Goal: Find specific page/section: Find specific page/section

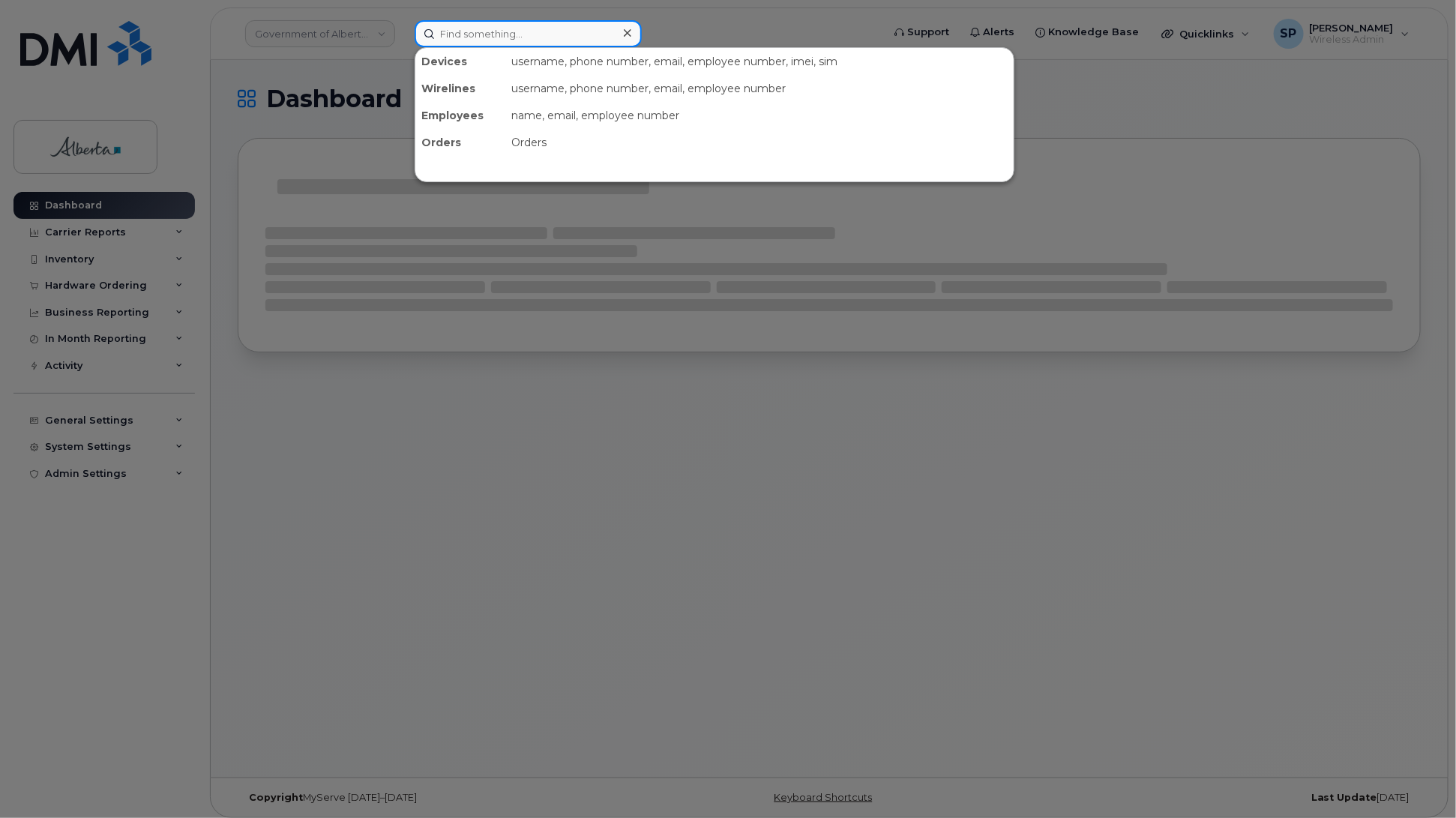
click at [519, 31] on input at bounding box center [527, 34] width 227 height 27
paste input "357136147547534"
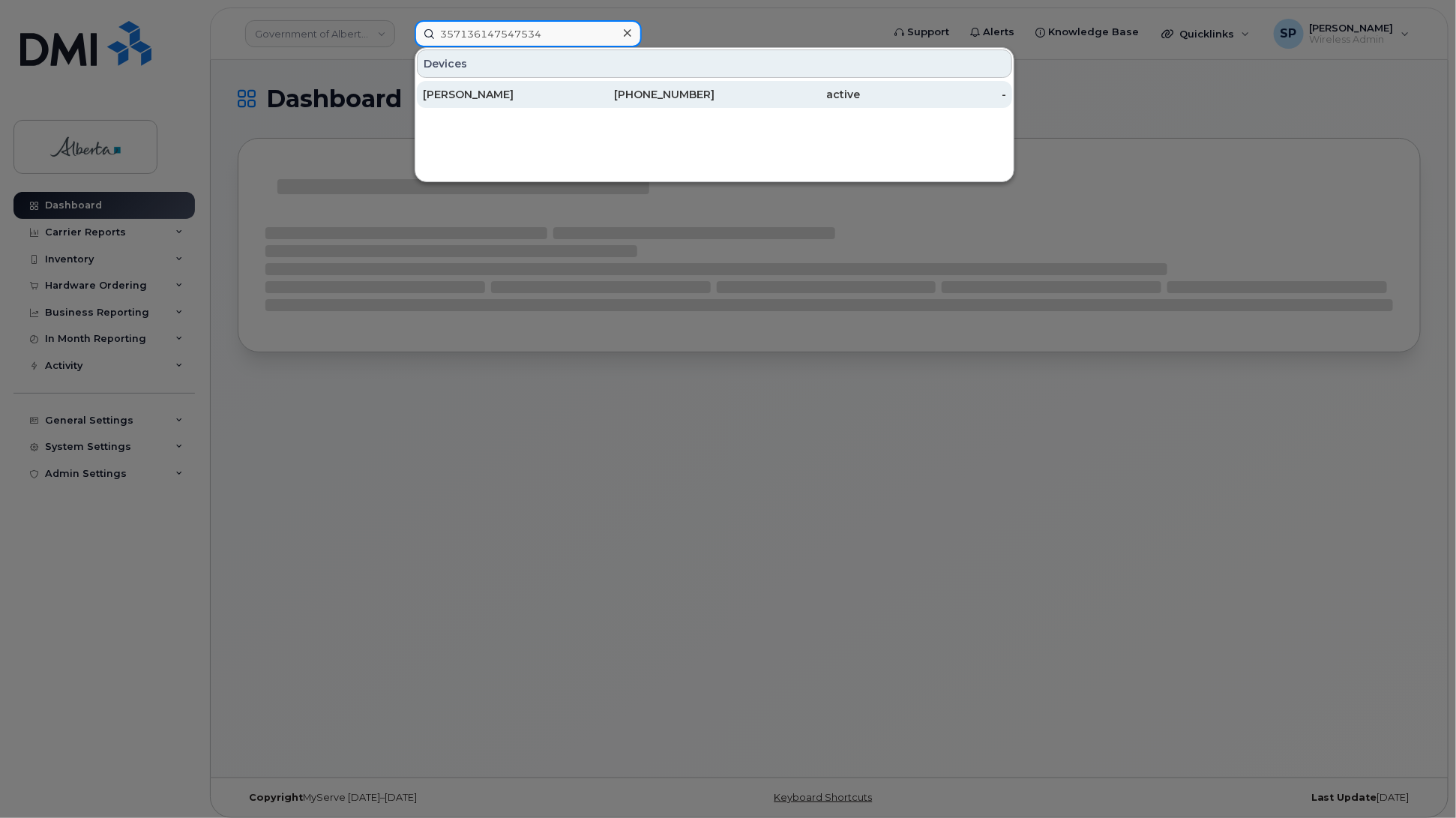
type input "357136147547534"
click at [476, 94] on div "[PERSON_NAME]" at bounding box center [495, 94] width 146 height 15
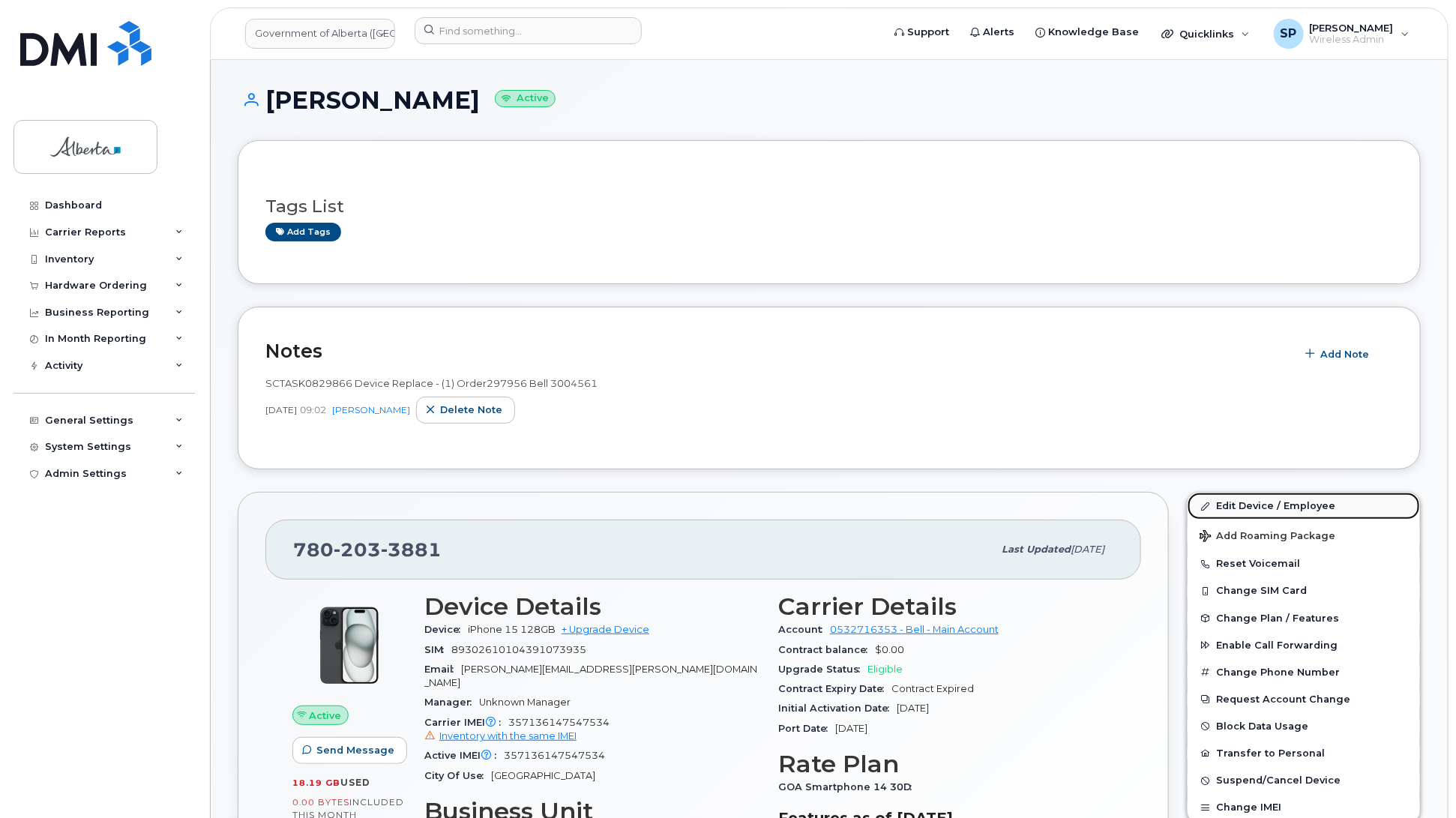
click at [1224, 506] on link "Edit Device / Employee" at bounding box center [1304, 506] width 233 height 27
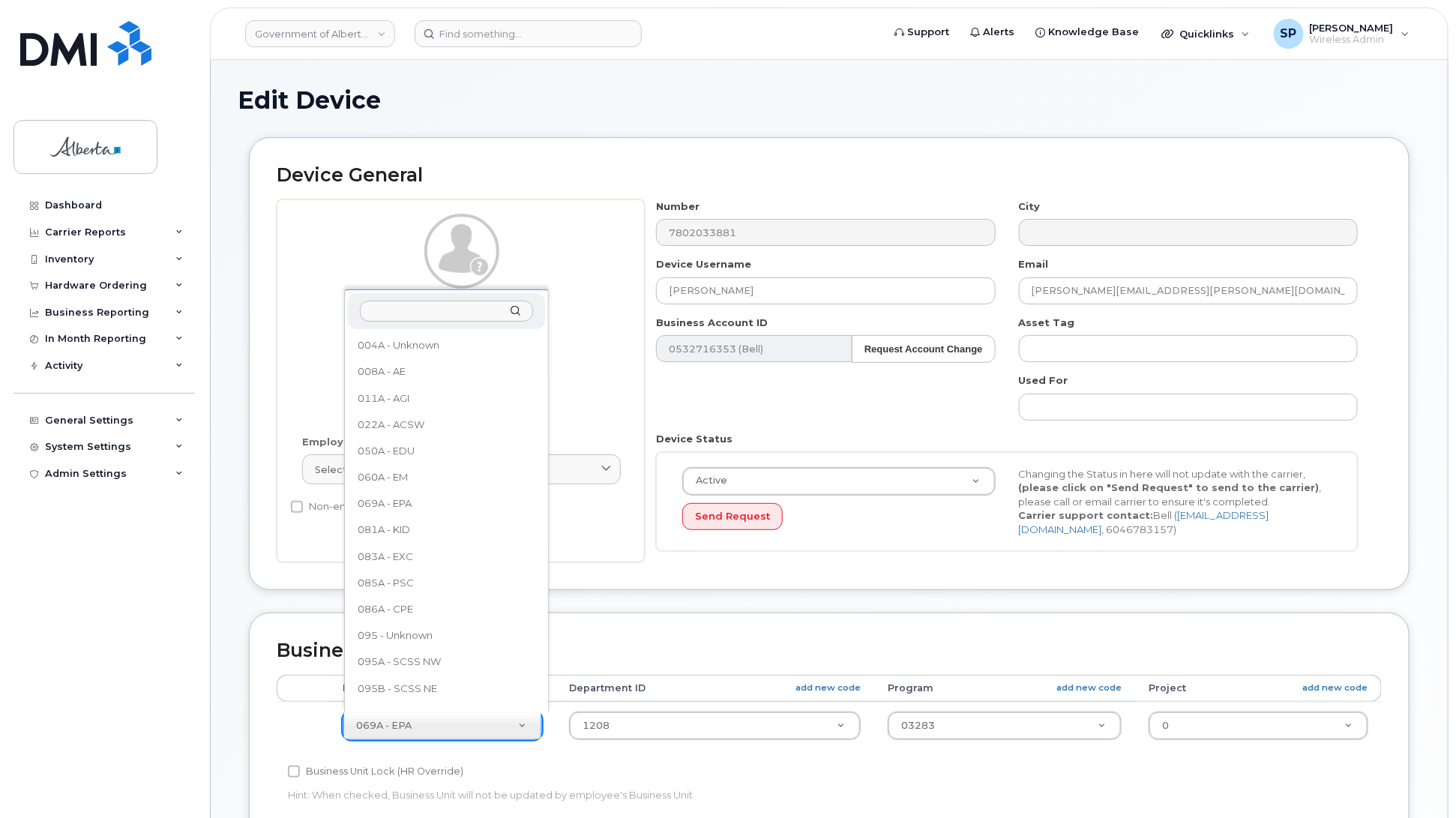
drag, startPoint x: 537, startPoint y: 391, endPoint x: 537, endPoint y: 441, distance: 50.0
click at [537, 441] on ul "004A - Unknown 008A - AE 011A - AGI 022A - ACSW 050A - EDU 060A - EM 069A - EPA…" at bounding box center [444, 519] width 194 height 375
drag, startPoint x: 541, startPoint y: 422, endPoint x: 537, endPoint y: 497, distance: 75.1
click at [537, 497] on ul "004A - Unknown 008A - AE 011A - AGI 022A - ACSW 050A - EDU 060A - EM 069A - EPA…" at bounding box center [444, 519] width 194 height 375
drag, startPoint x: 541, startPoint y: 430, endPoint x: 535, endPoint y: 435, distance: 7.8
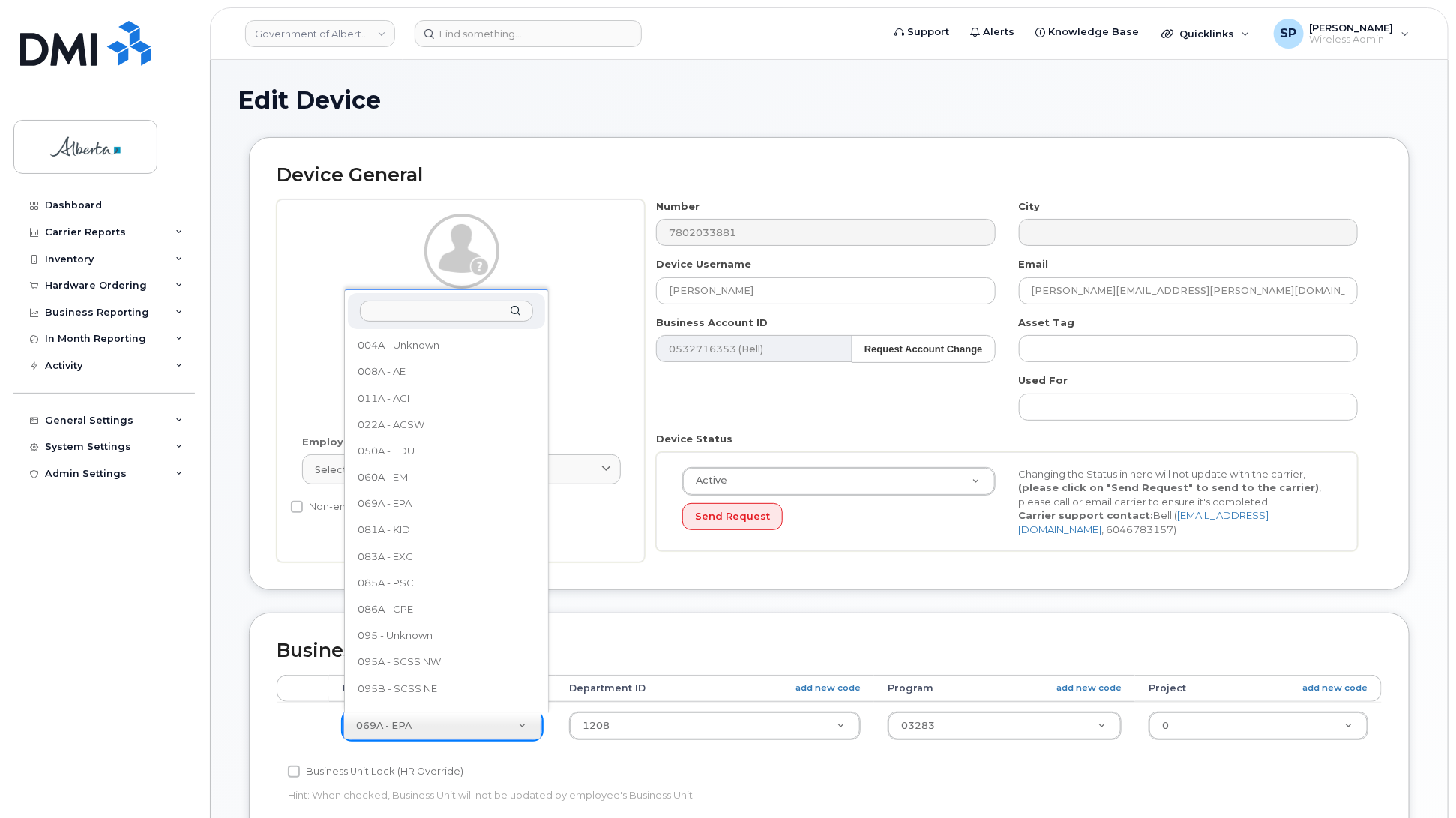
select select "4749738"
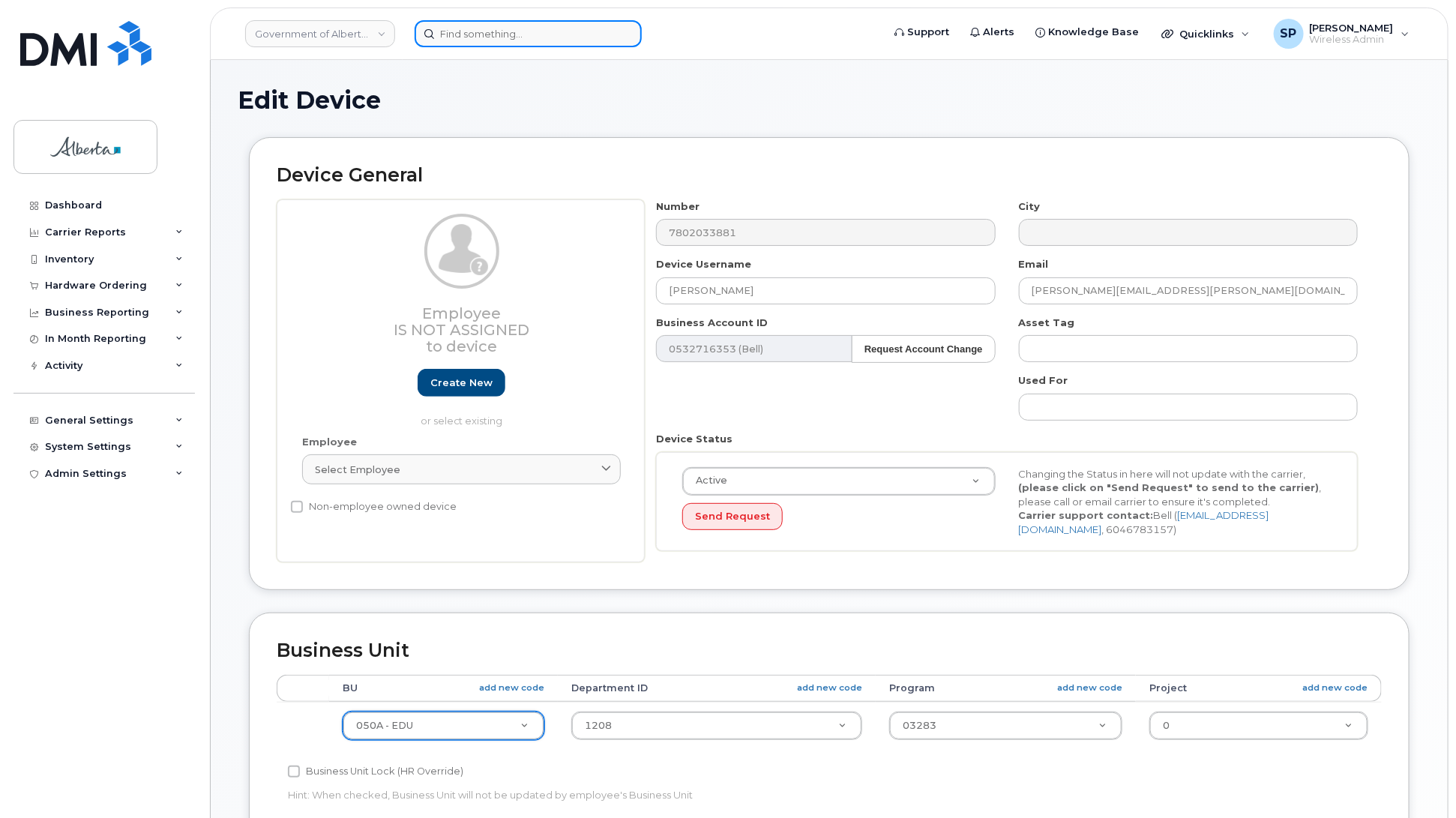
click at [447, 29] on input at bounding box center [527, 34] width 227 height 27
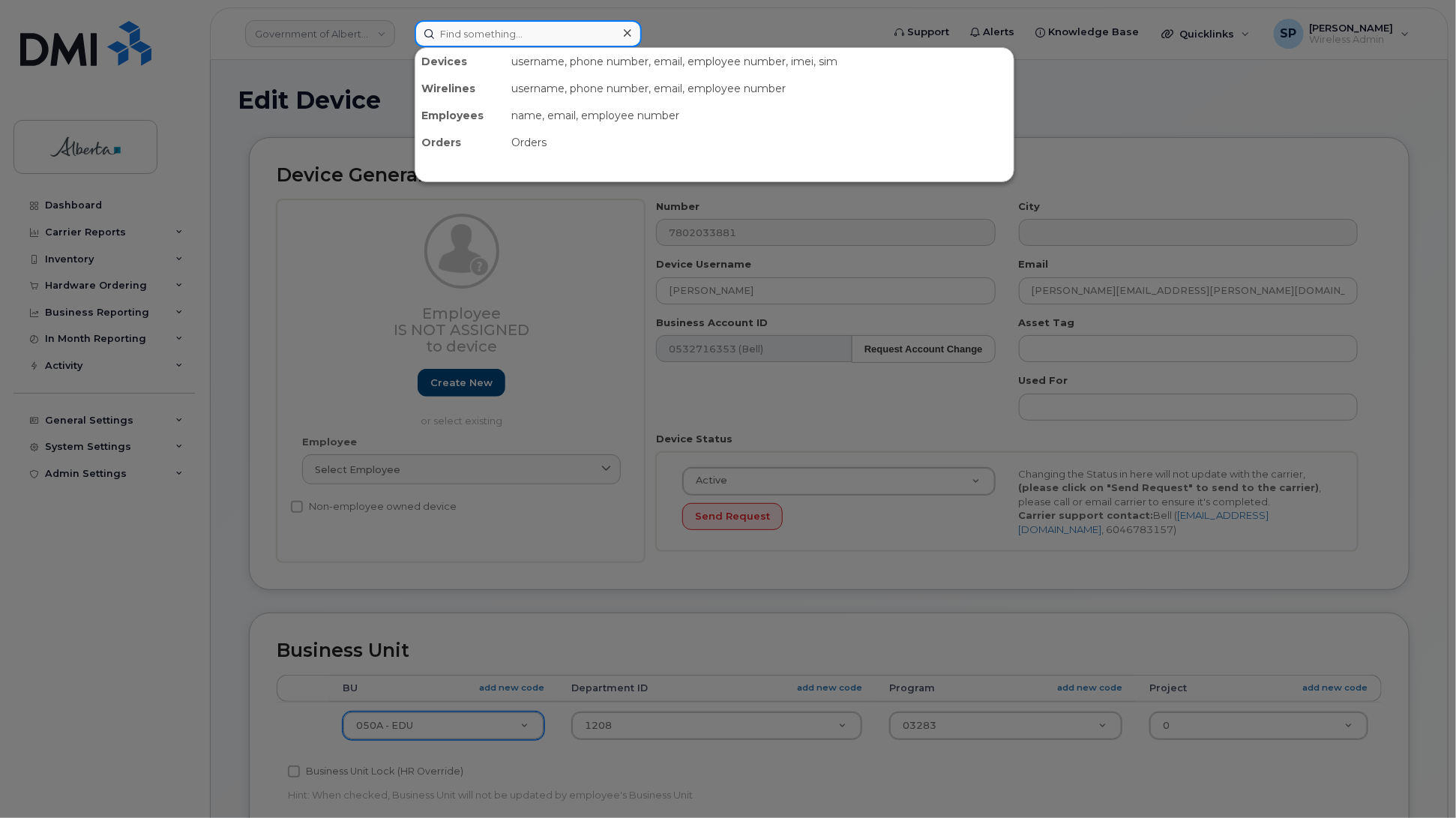
paste input "350967685961902"
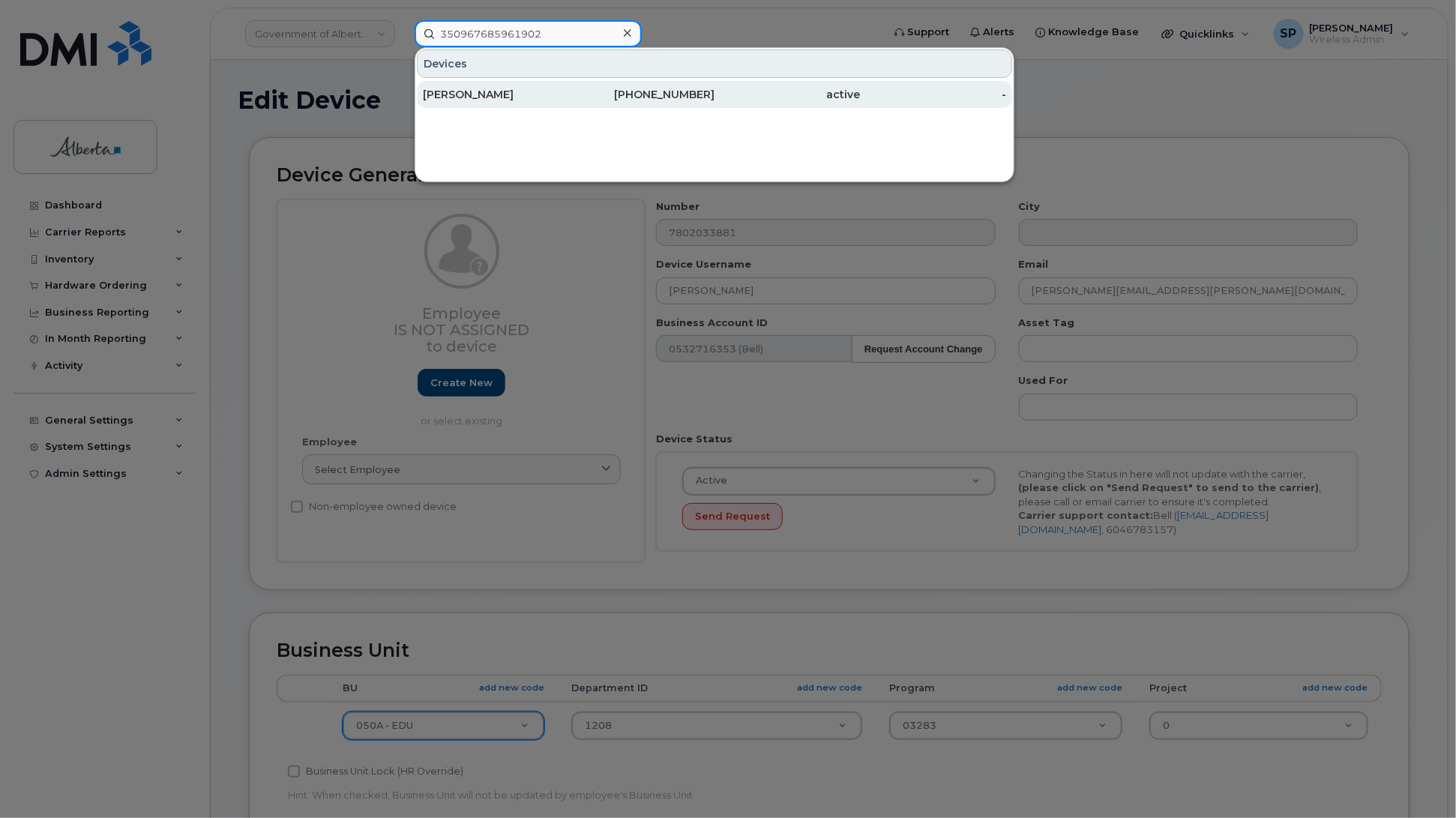
type input "350967685961902"
click at [484, 94] on div "Stacey Hesjedal" at bounding box center [495, 94] width 146 height 15
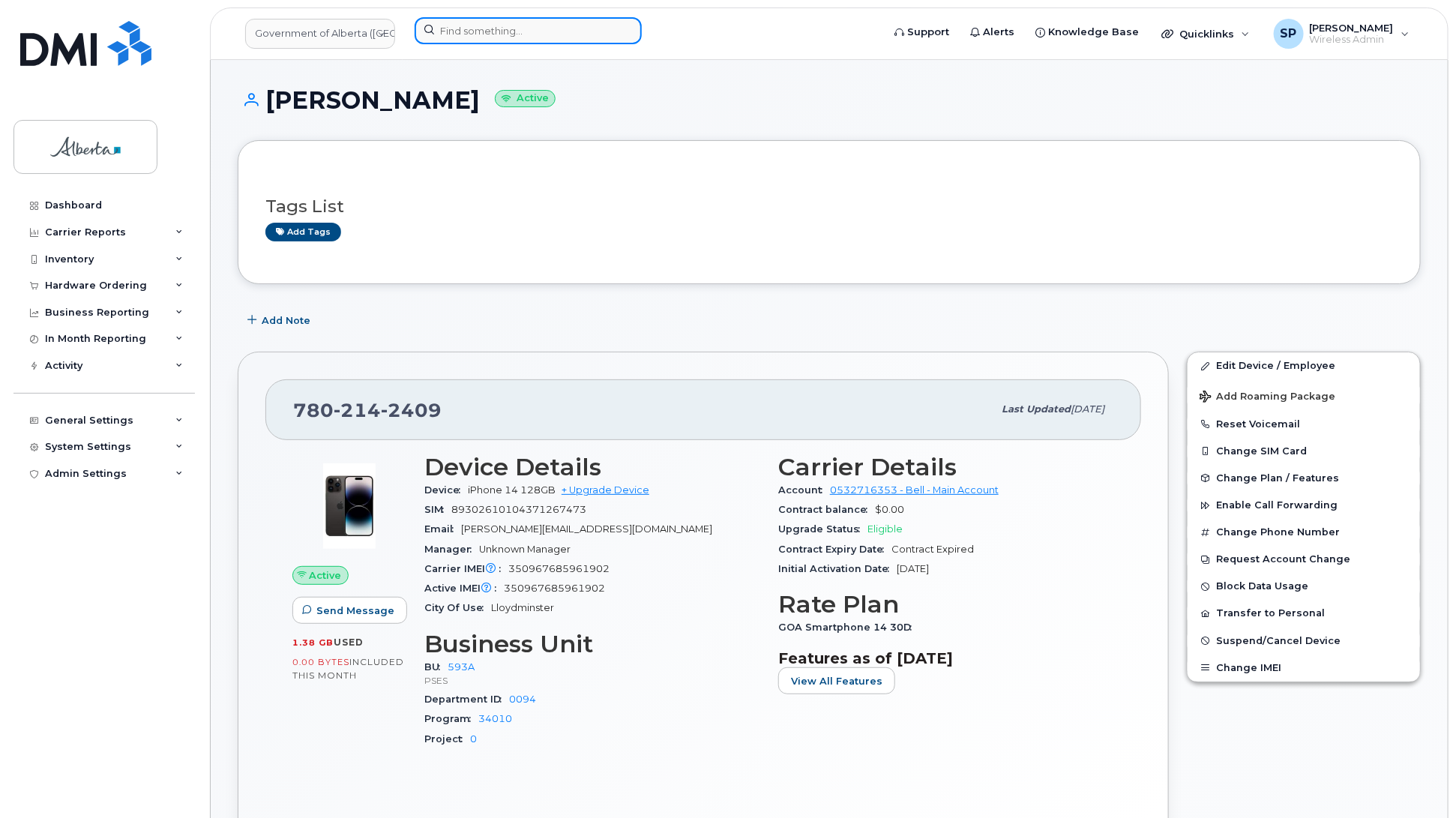
click at [566, 31] on input at bounding box center [527, 31] width 227 height 27
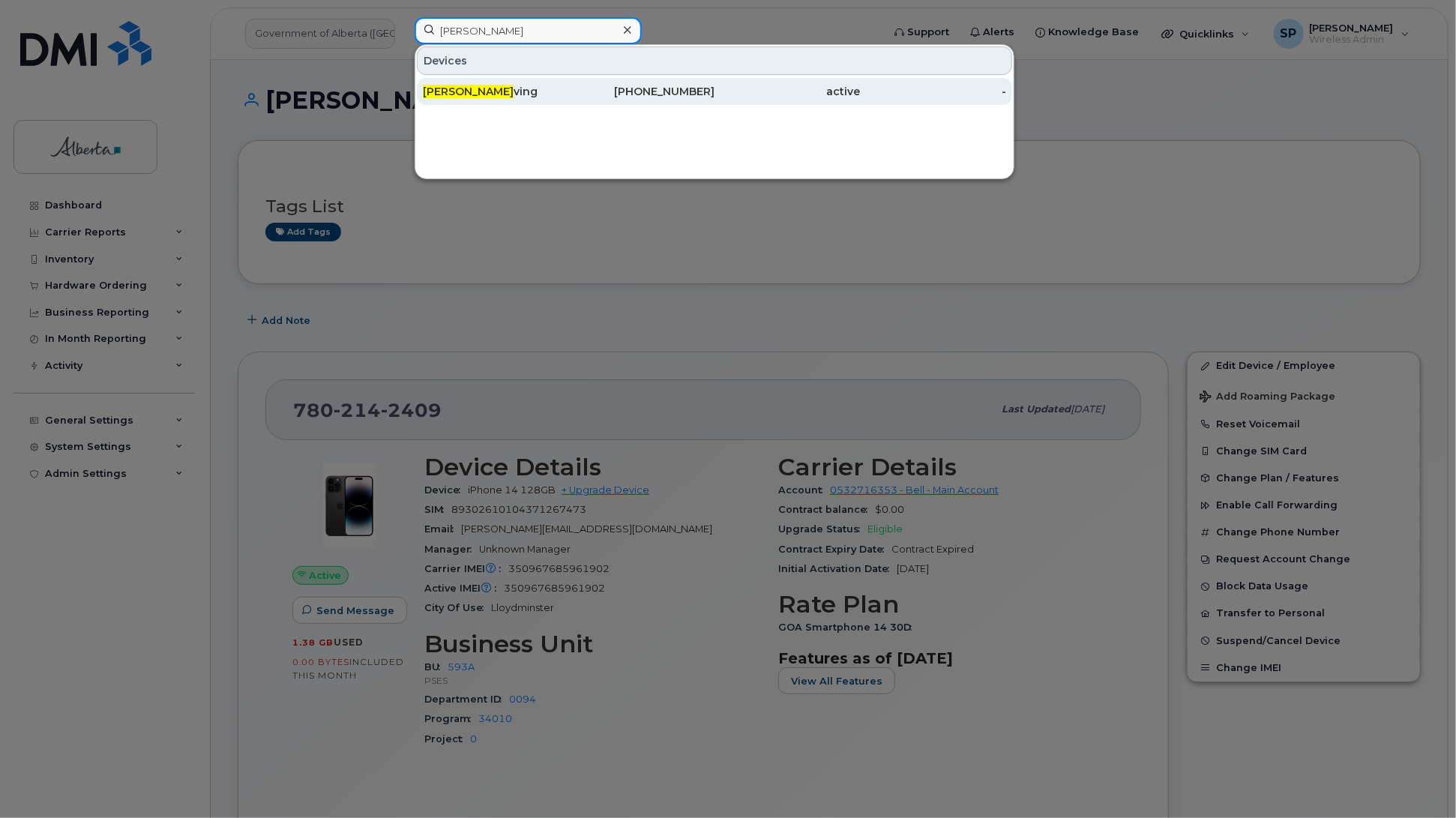
type input "Jessica Ir"
click at [484, 94] on div "Jessica Ir ving" at bounding box center [495, 92] width 146 height 15
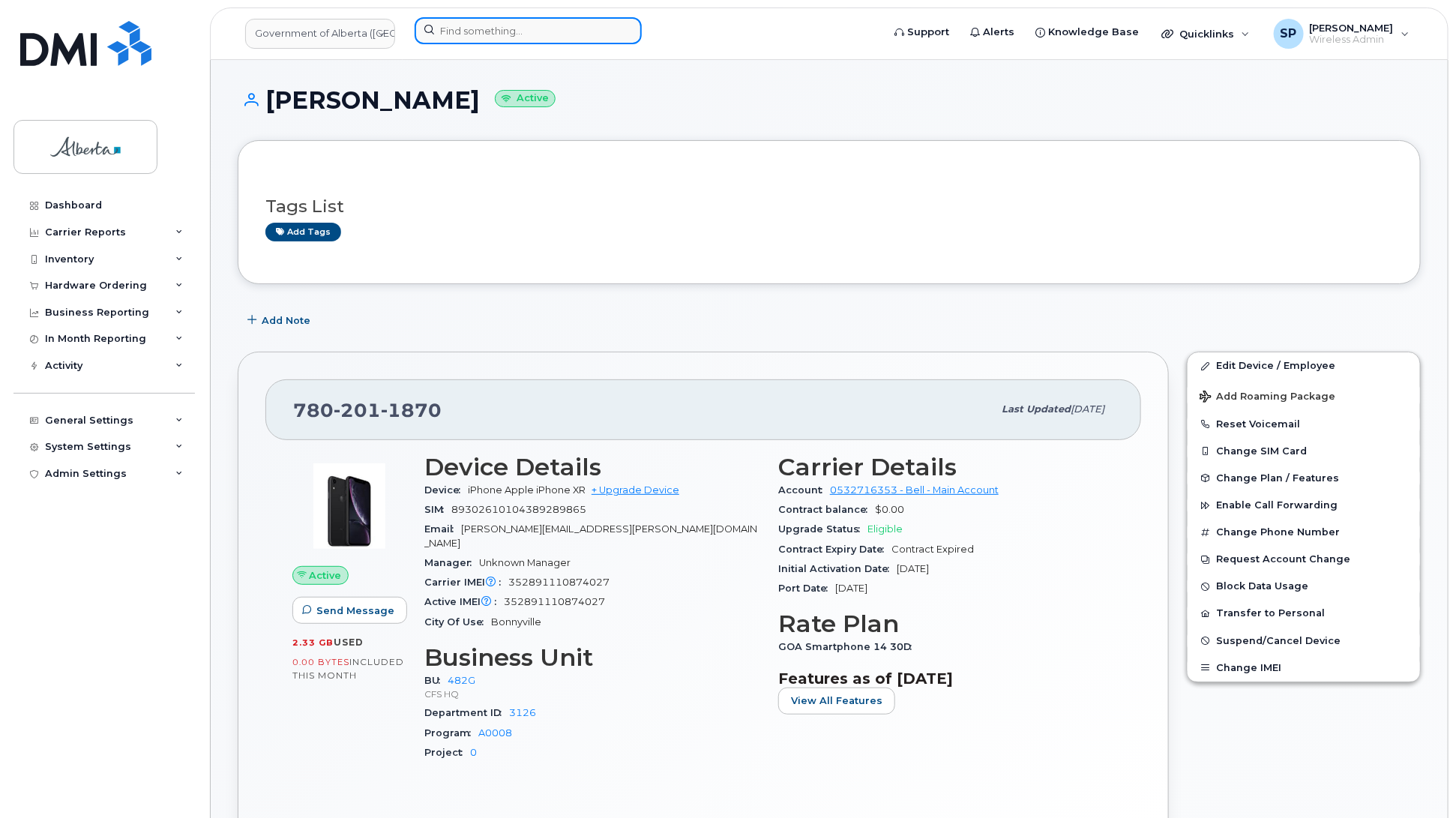
click at [489, 31] on input at bounding box center [527, 31] width 227 height 27
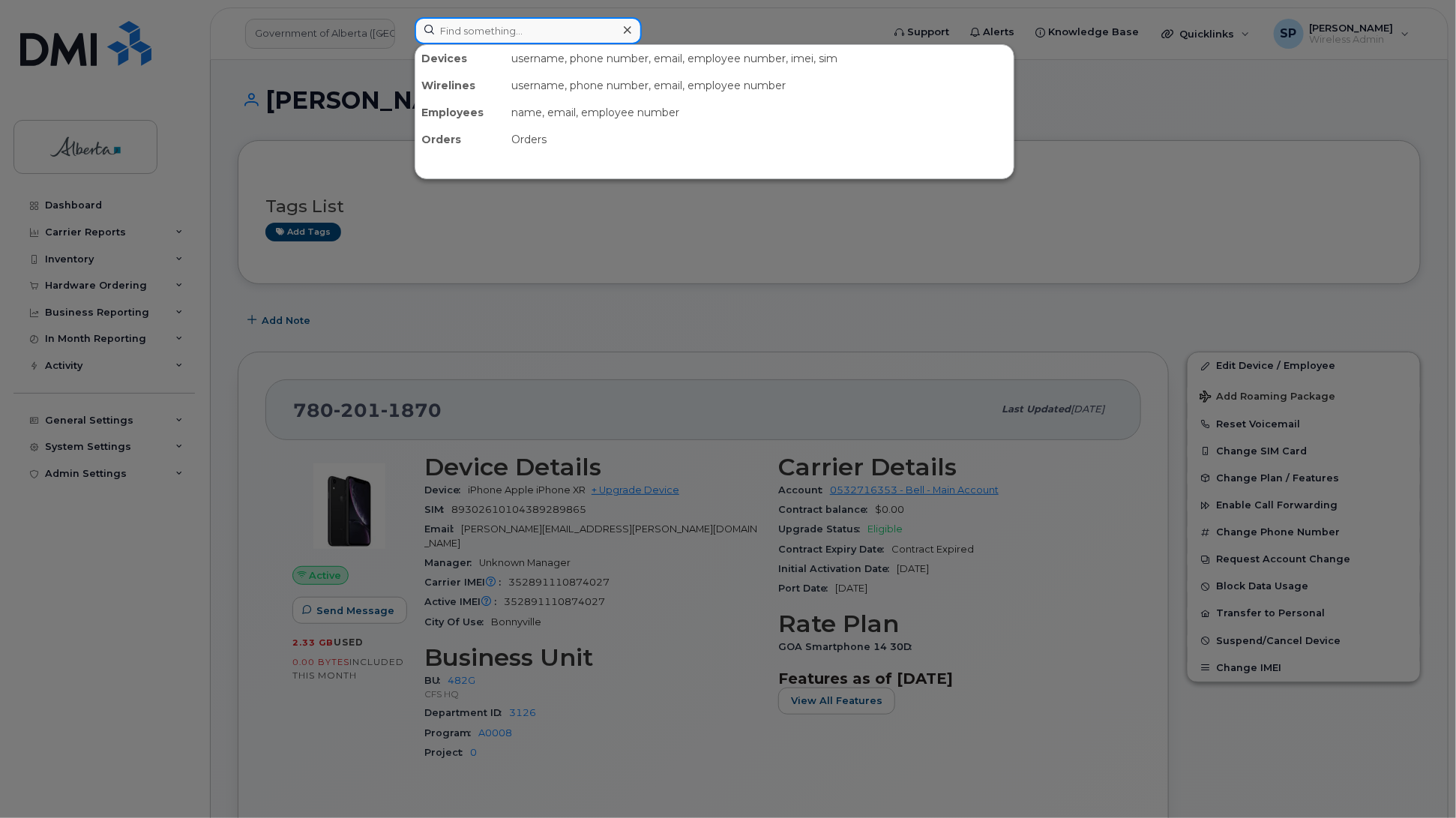
paste input "[PHONE_NUMBER]"
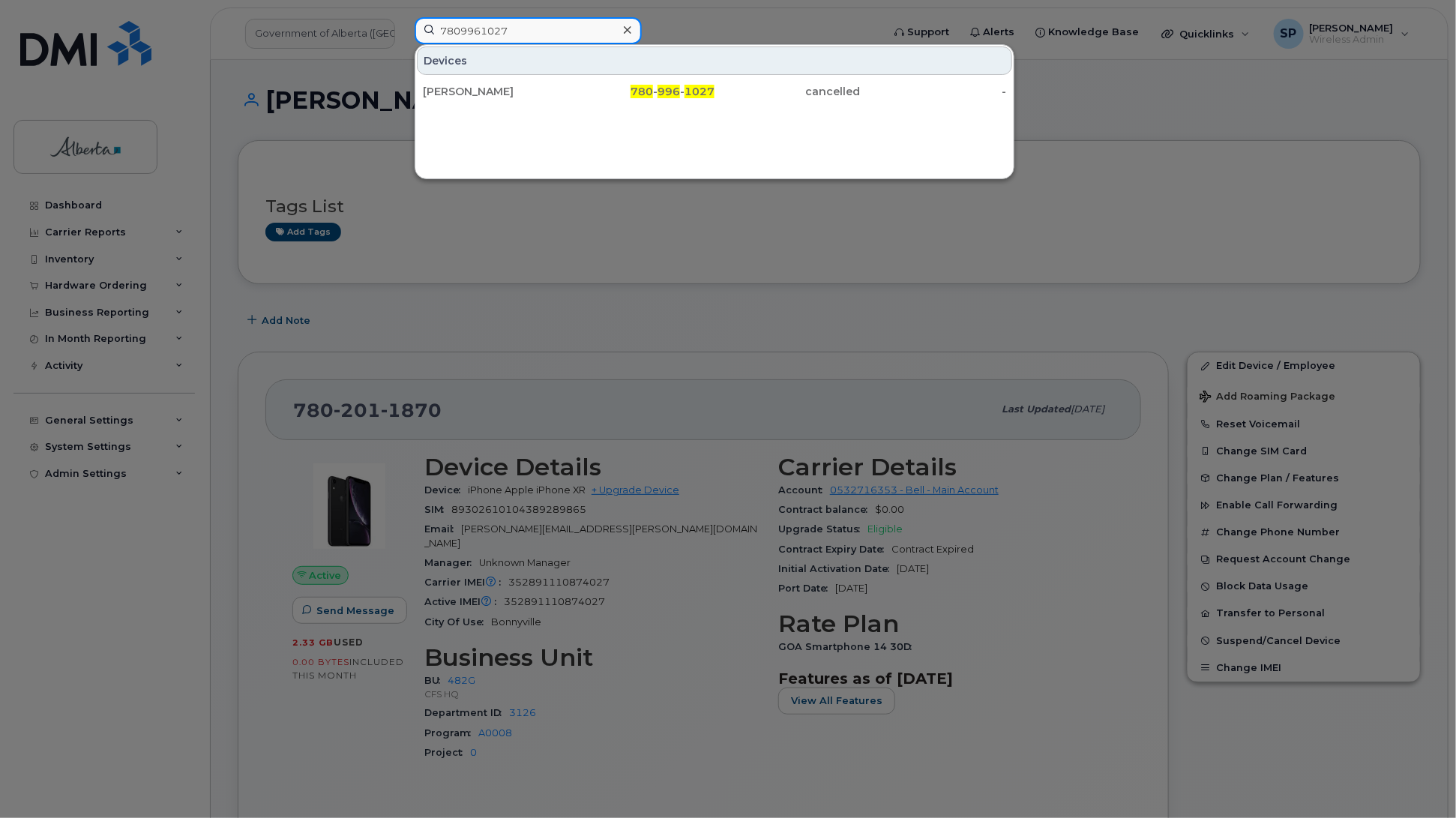
type input "7809961027"
